Goal: Transaction & Acquisition: Purchase product/service

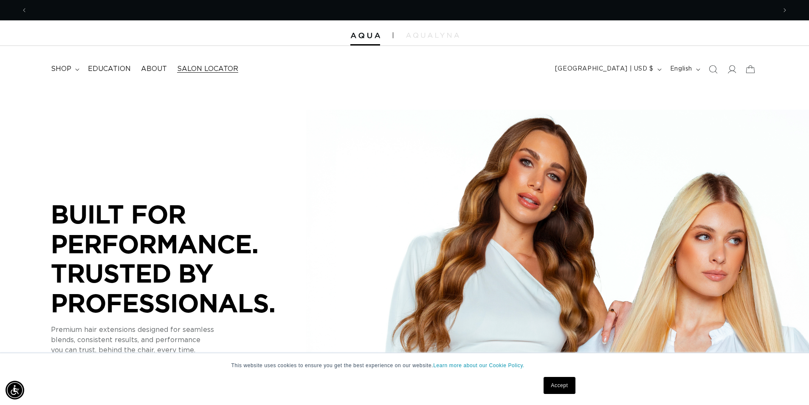
scroll to position [0, 749]
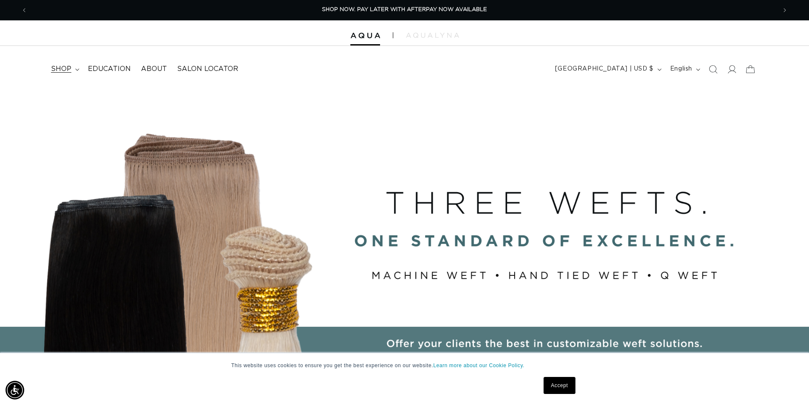
click at [62, 70] on span "shop" at bounding box center [61, 69] width 20 height 9
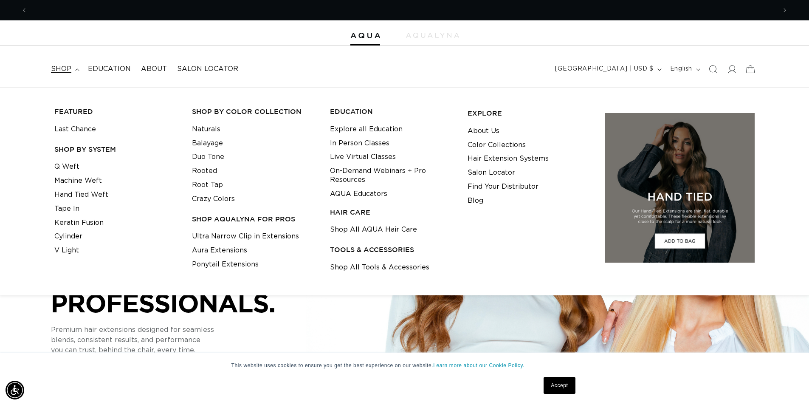
scroll to position [0, 1498]
click at [359, 269] on link "Shop All Tools & Accessories" at bounding box center [379, 267] width 99 height 14
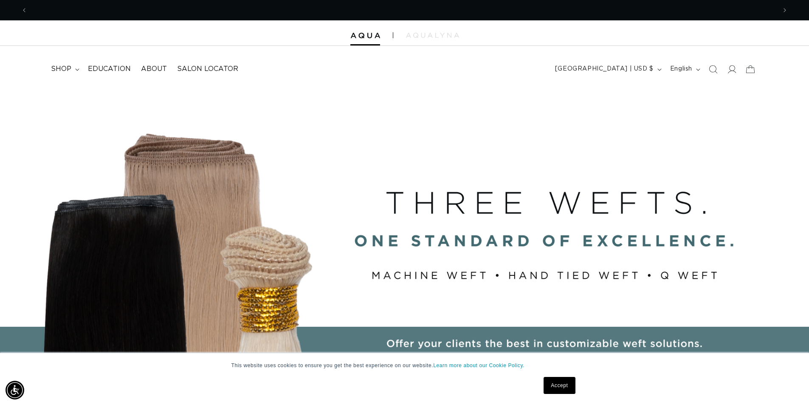
scroll to position [0, 0]
click at [67, 73] on span "shop" at bounding box center [61, 69] width 20 height 9
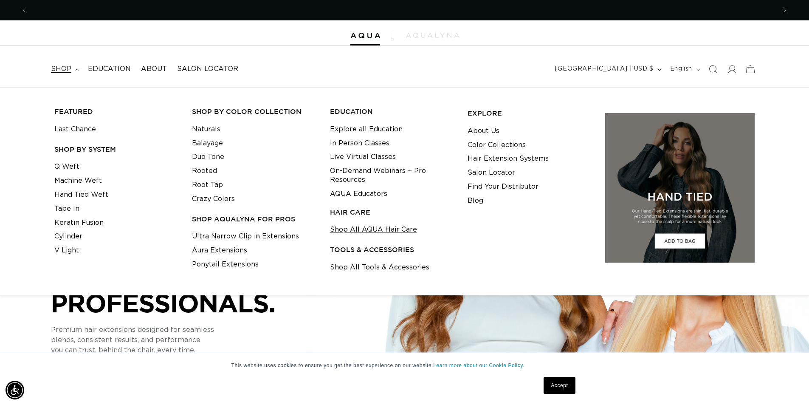
scroll to position [0, 1498]
click at [359, 232] on link "Shop All AQUA Hair Care" at bounding box center [373, 230] width 87 height 14
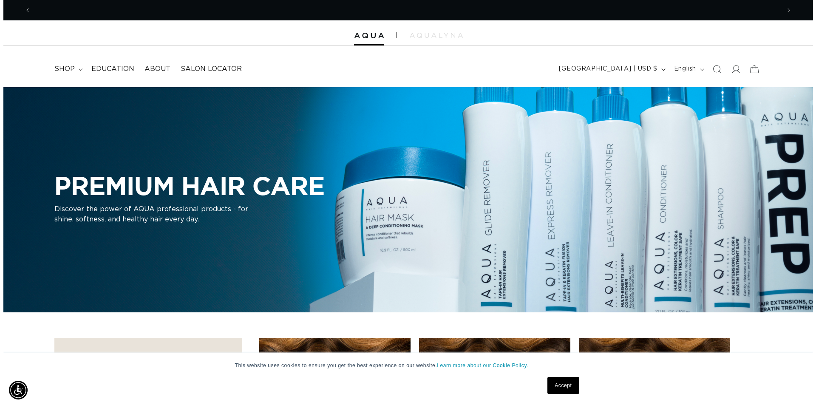
scroll to position [0, 1498]
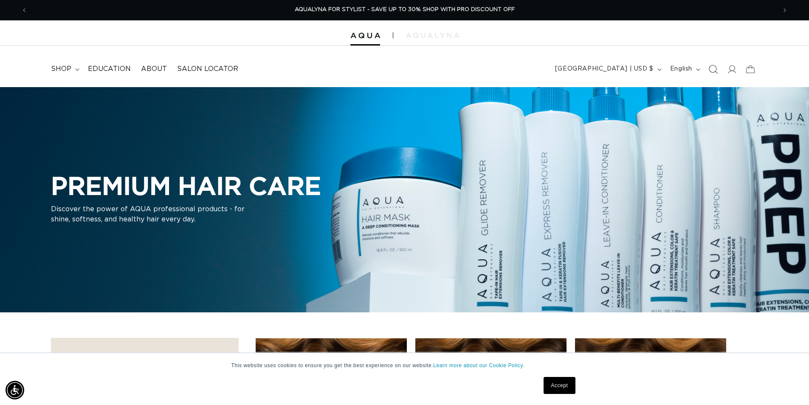
click at [713, 71] on icon "Search" at bounding box center [713, 69] width 9 height 9
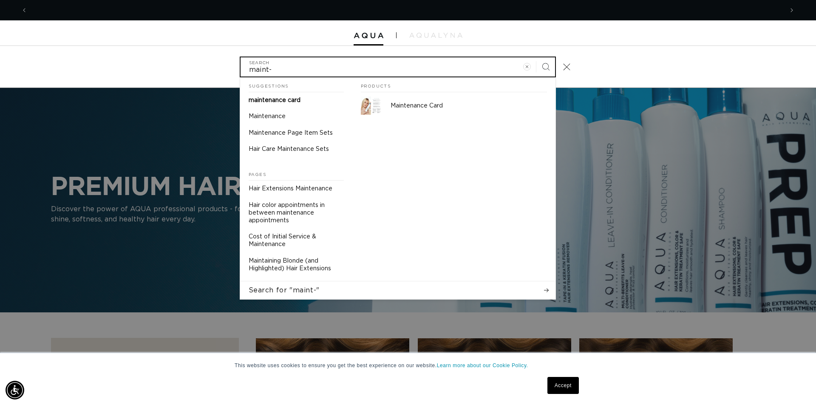
scroll to position [0, 1511]
type input "m"
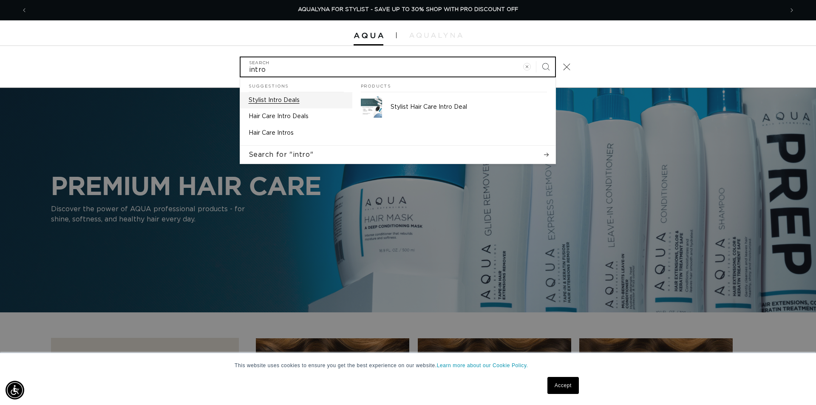
type input "intro"
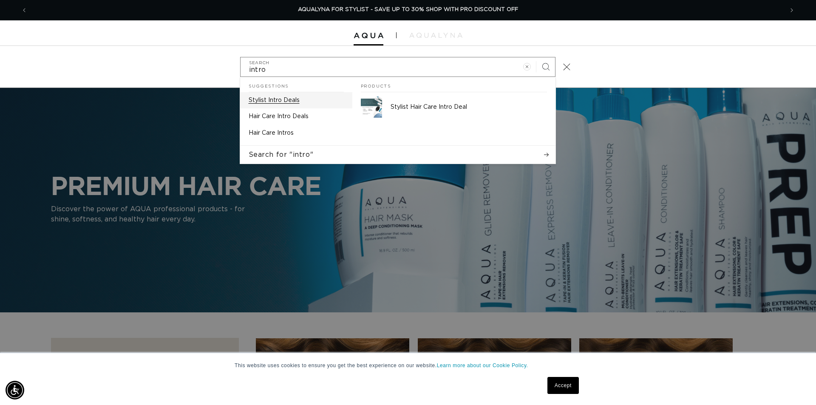
click at [284, 102] on p "Stylist Intro Deals" at bounding box center [274, 100] width 51 height 8
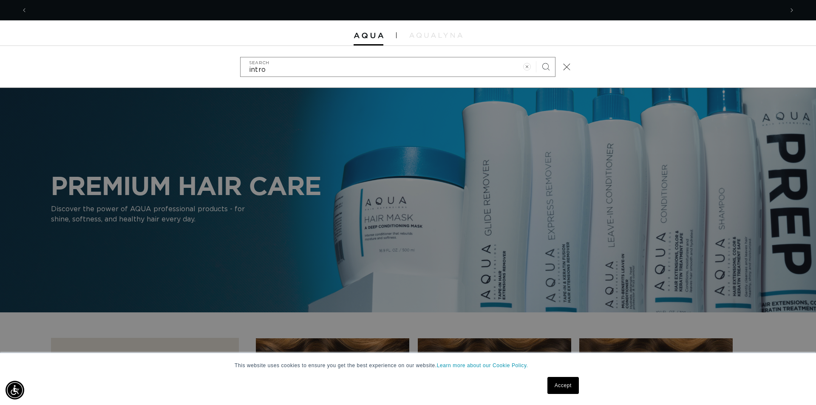
scroll to position [0, 0]
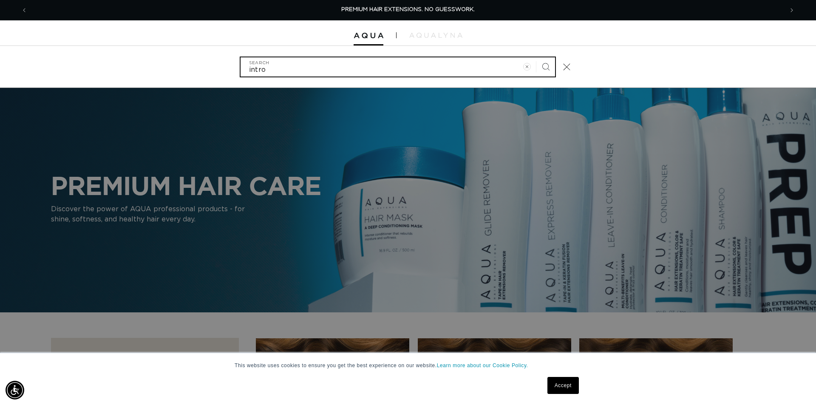
click at [483, 71] on input "intro" at bounding box center [397, 66] width 314 height 19
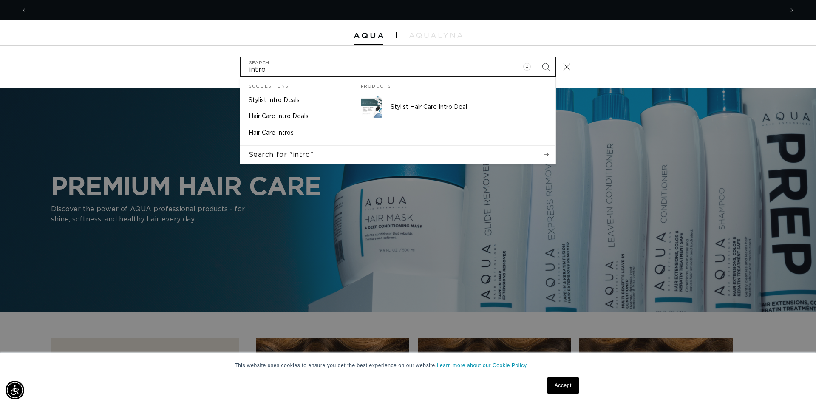
scroll to position [0, 755]
click at [536, 57] on button "Search" at bounding box center [545, 66] width 19 height 19
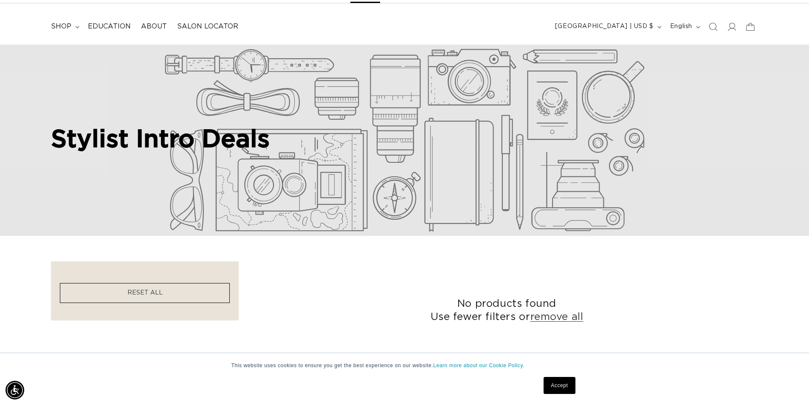
scroll to position [0, 1498]
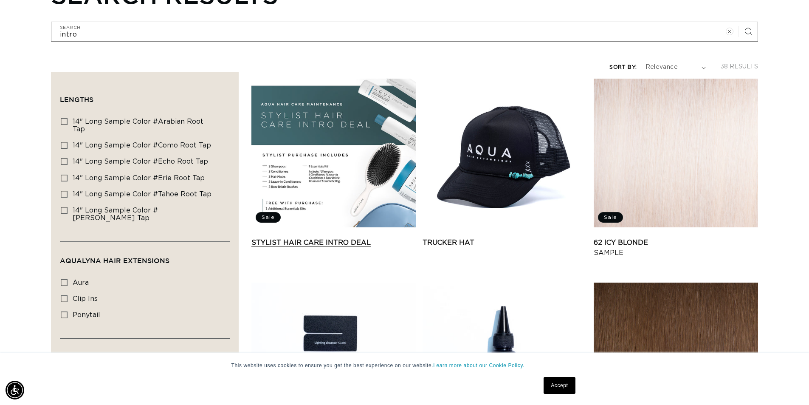
scroll to position [0, 749]
click at [325, 237] on link "Stylist Hair Care Intro Deal" at bounding box center [333, 242] width 164 height 10
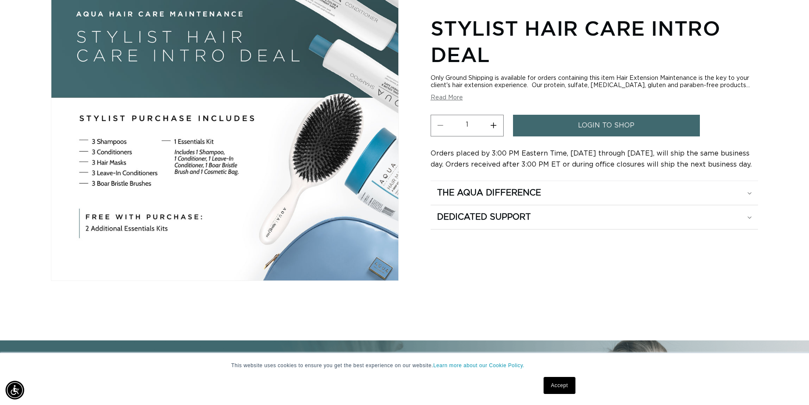
click at [441, 98] on button "Read More" at bounding box center [447, 97] width 32 height 7
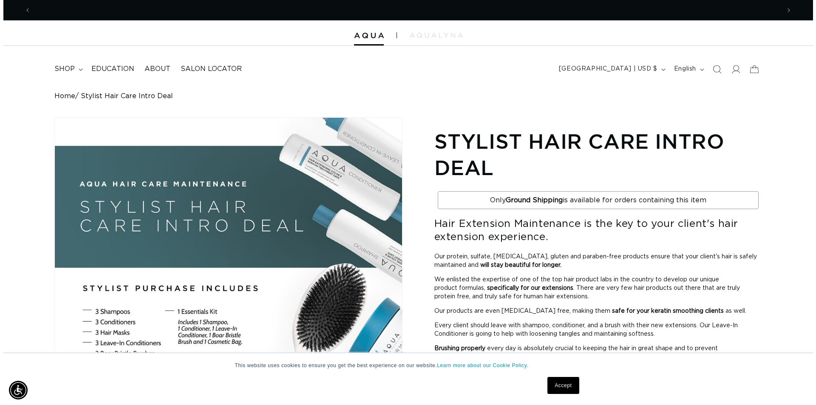
scroll to position [0, 749]
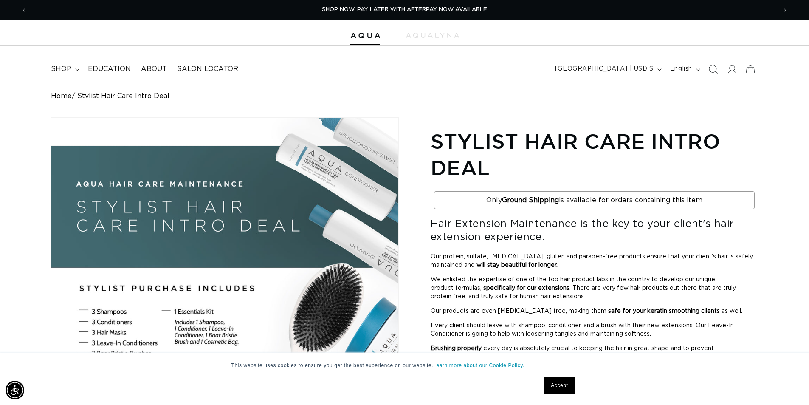
click at [717, 71] on icon "Search" at bounding box center [713, 69] width 9 height 9
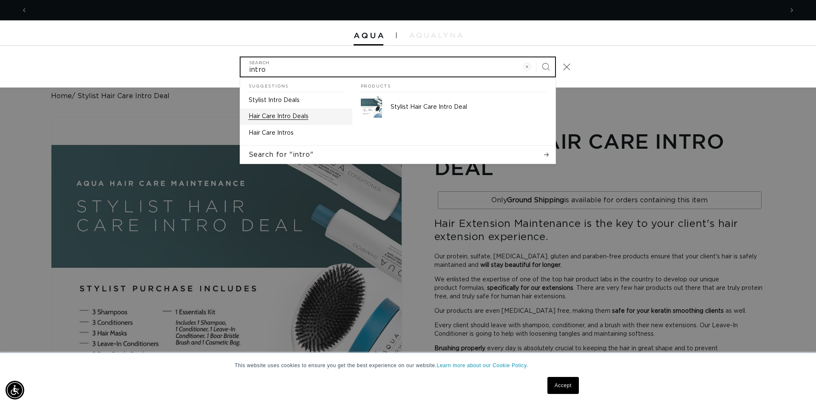
scroll to position [0, 0]
type input "intro"
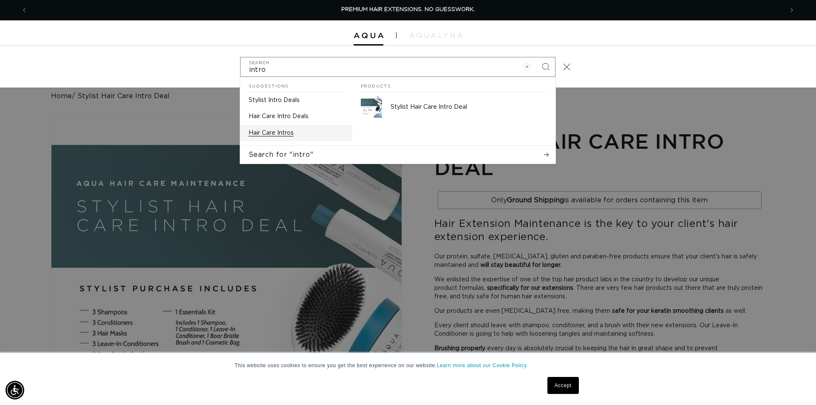
click at [271, 134] on p "Hair Care Intros" at bounding box center [271, 133] width 45 height 8
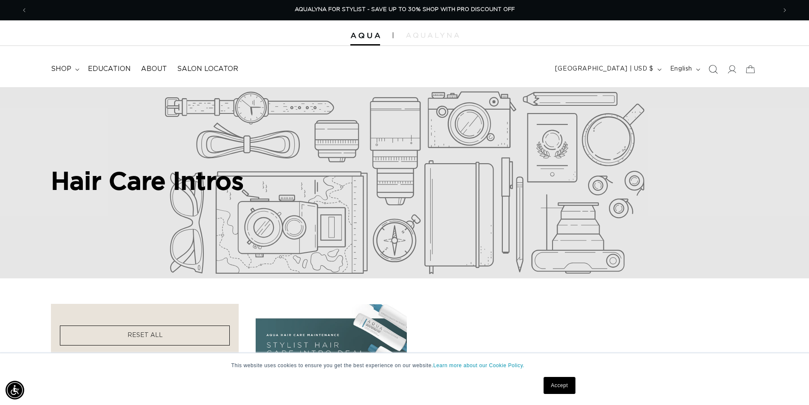
click at [715, 73] on icon "Search" at bounding box center [713, 69] width 9 height 9
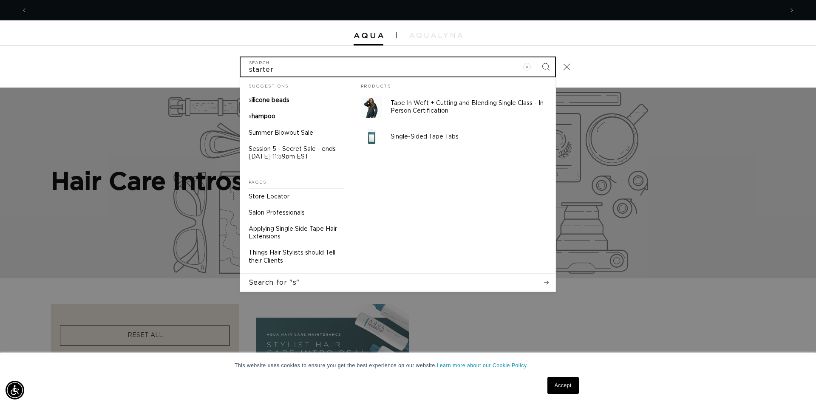
scroll to position [0, 755]
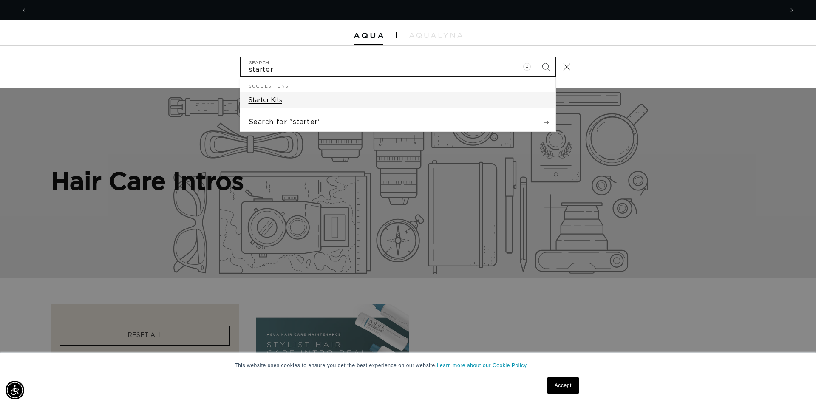
type input "starter"
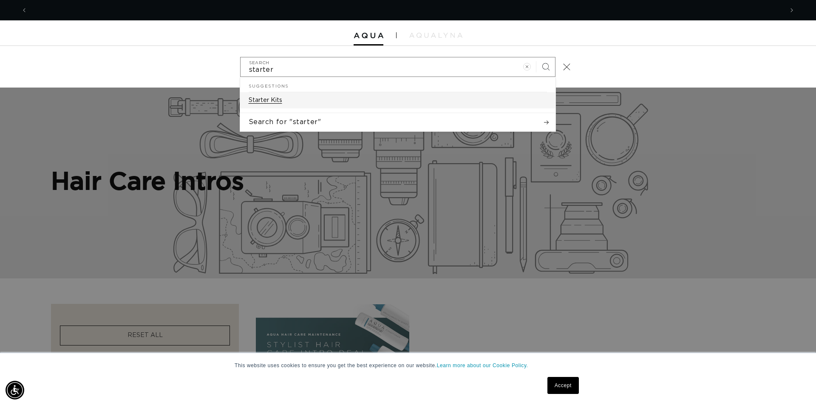
click at [275, 101] on p "Starter Kits" at bounding box center [266, 100] width 34 height 8
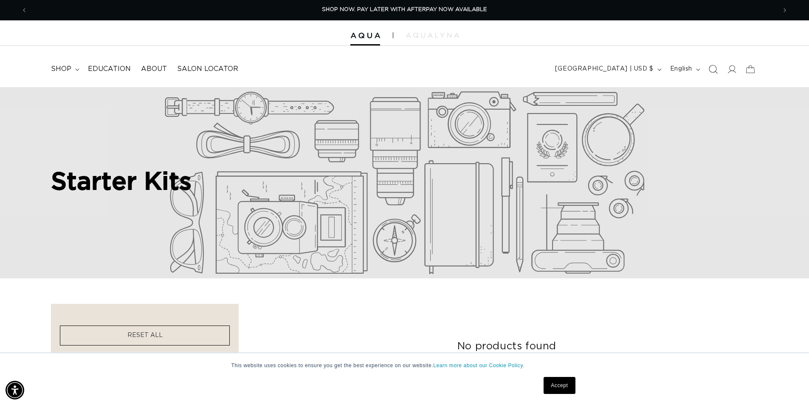
click at [713, 68] on icon "Search" at bounding box center [713, 69] width 9 height 9
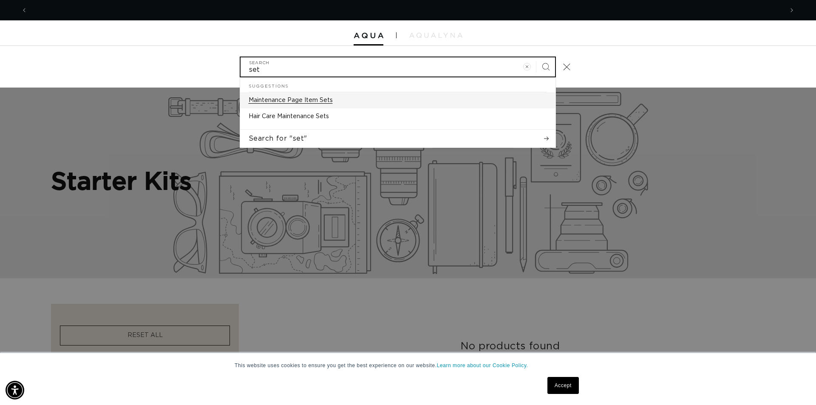
scroll to position [0, 755]
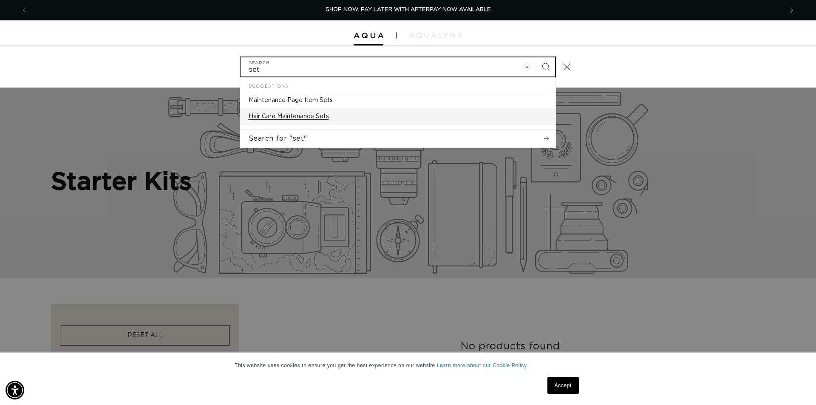
type input "set"
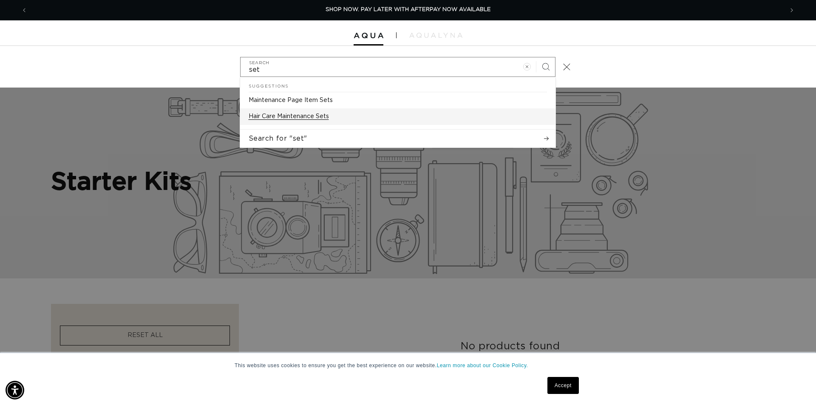
click at [309, 118] on p "Hair Care Maintenance Sets" at bounding box center [289, 117] width 80 height 8
